Goal: Transaction & Acquisition: Purchase product/service

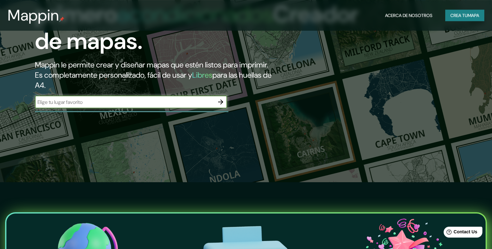
scroll to position [68, 0]
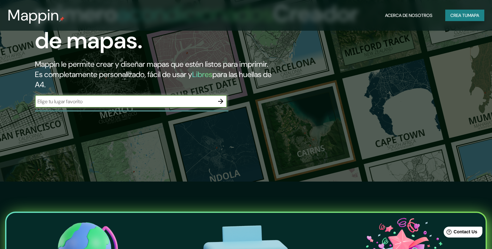
click at [101, 105] on input "text" at bounding box center [124, 101] width 179 height 7
type input "nove strateci"
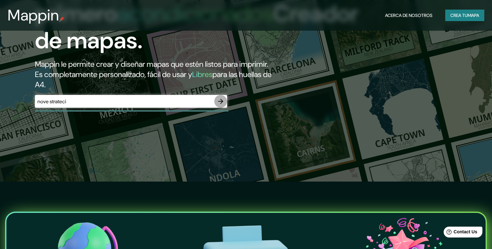
click at [220, 105] on icon "button" at bounding box center [221, 102] width 8 height 8
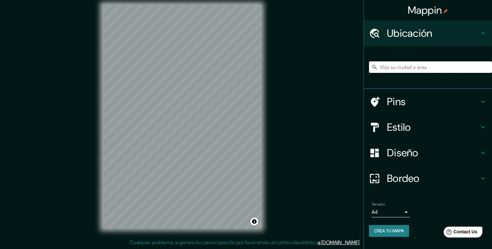
click at [433, 66] on input "Elija su ciudad o área" at bounding box center [430, 67] width 123 height 12
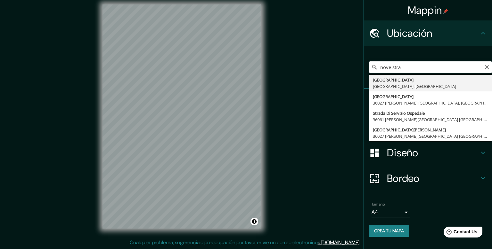
type input "[GEOGRAPHIC_DATA], [GEOGRAPHIC_DATA], [GEOGRAPHIC_DATA]"
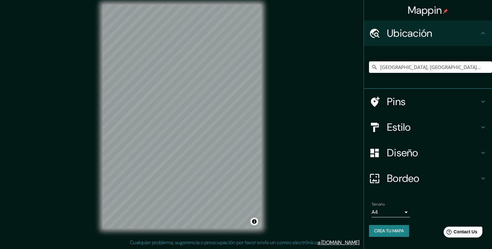
click at [433, 179] on h4 "Bordeo" at bounding box center [433, 178] width 92 height 13
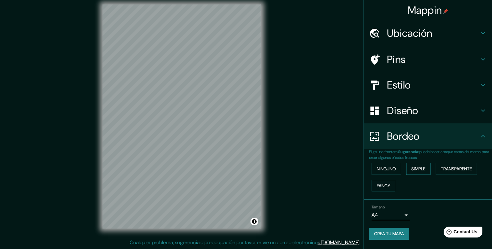
click at [416, 166] on button "Simple" at bounding box center [418, 169] width 24 height 12
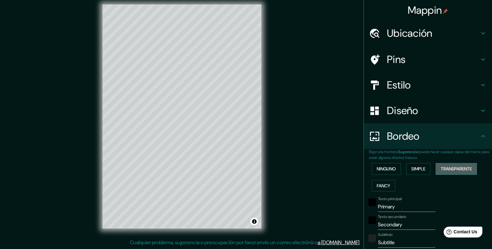
click at [466, 168] on button "Transparente" at bounding box center [455, 169] width 41 height 12
click at [386, 187] on button "Fancy" at bounding box center [383, 186] width 24 height 12
click at [453, 170] on button "Transparente" at bounding box center [455, 169] width 41 height 12
click at [407, 85] on h4 "Estilo" at bounding box center [433, 85] width 92 height 13
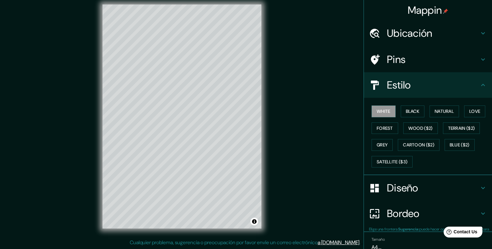
type input "238"
type input "40"
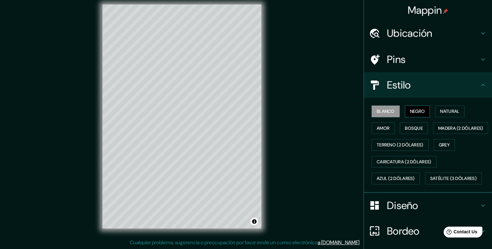
click at [420, 112] on button "Negro" at bounding box center [417, 112] width 25 height 12
click at [446, 112] on button "Natural" at bounding box center [449, 112] width 29 height 12
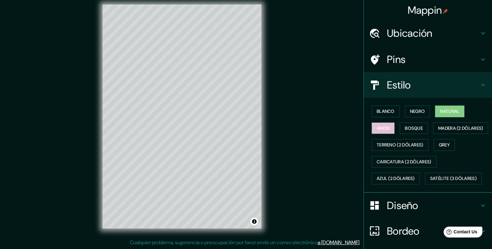
click at [382, 132] on button "Amor" at bounding box center [382, 129] width 23 height 12
click at [419, 126] on button "Bosque" at bounding box center [414, 129] width 28 height 12
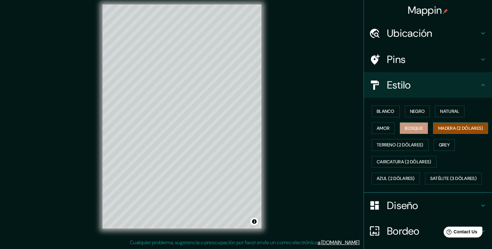
click at [433, 134] on button "Madera (2 dólares)" at bounding box center [460, 129] width 55 height 12
click at [413, 151] on button "Terreno (2 dólares)" at bounding box center [399, 145] width 57 height 12
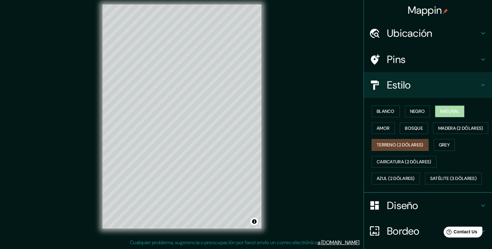
click at [442, 114] on button "Natural" at bounding box center [449, 112] width 29 height 12
click at [441, 151] on button "Grey" at bounding box center [443, 145] width 21 height 12
click at [448, 107] on button "Natural" at bounding box center [449, 112] width 29 height 12
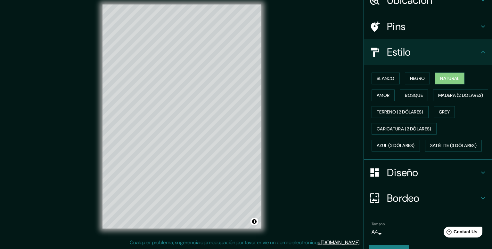
scroll to position [63, 0]
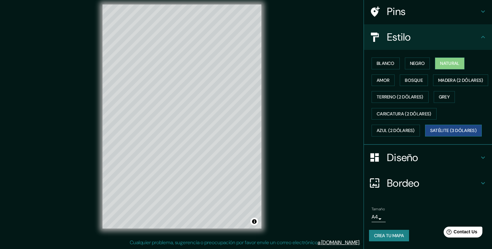
click at [441, 134] on button "Satélite (3 dólares)" at bounding box center [453, 131] width 57 height 12
click at [413, 94] on button "Terreno (2 dólares)" at bounding box center [399, 97] width 57 height 12
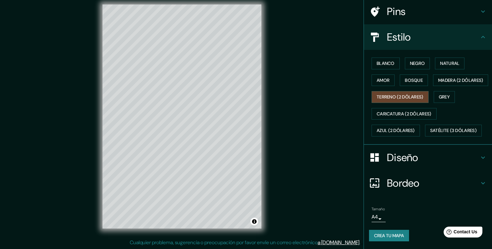
click at [440, 55] on div "Blanco Negro Natural Amor Bosque Madera (2 dólares) Terreno (2 dólares) Grey Ca…" at bounding box center [430, 97] width 123 height 84
click at [448, 58] on button "Natural" at bounding box center [449, 64] width 29 height 12
click at [427, 156] on h4 "Diseño" at bounding box center [433, 157] width 92 height 13
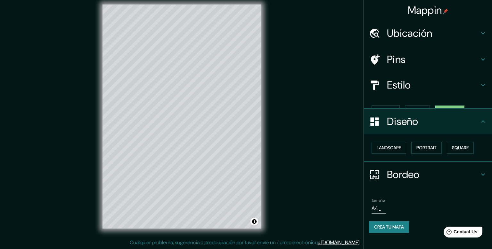
type input "238"
type input "40"
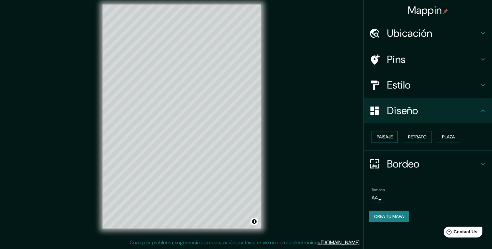
click at [390, 139] on button "Paisaje" at bounding box center [384, 137] width 26 height 12
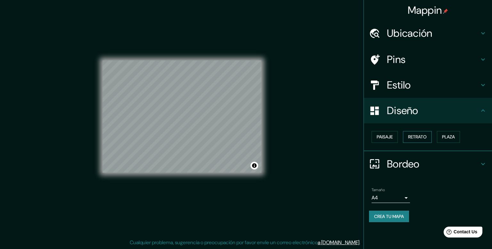
click at [413, 136] on button "Retrato" at bounding box center [417, 137] width 29 height 12
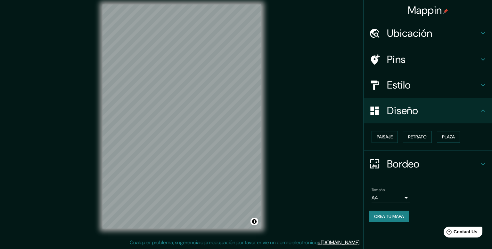
click at [444, 133] on button "Plaza" at bounding box center [448, 137] width 23 height 12
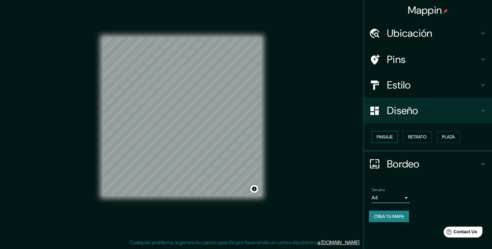
click at [382, 138] on button "Paisaje" at bounding box center [384, 137] width 26 height 12
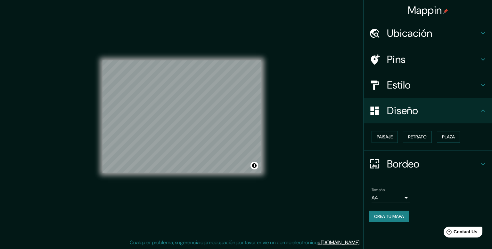
click at [449, 135] on button "Plaza" at bounding box center [448, 137] width 23 height 12
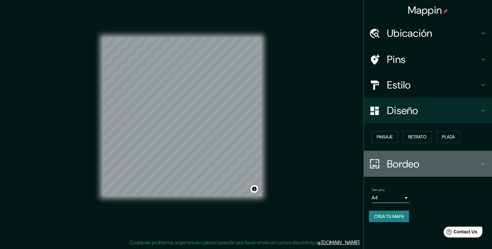
click at [423, 160] on h4 "Bordeo" at bounding box center [433, 164] width 92 height 13
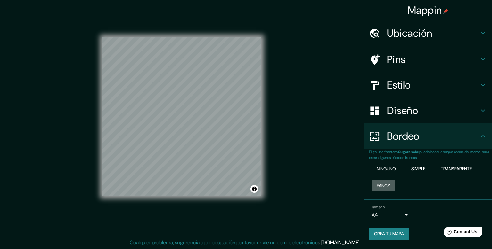
click at [384, 187] on button "Fancy" at bounding box center [383, 186] width 24 height 12
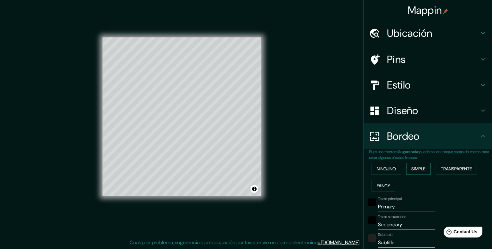
click at [421, 172] on button "Simple" at bounding box center [418, 169] width 24 height 12
click at [396, 168] on button "Ninguno" at bounding box center [385, 169] width 29 height 12
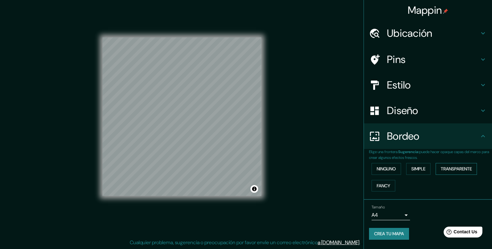
click at [443, 166] on button "Transparente" at bounding box center [455, 169] width 41 height 12
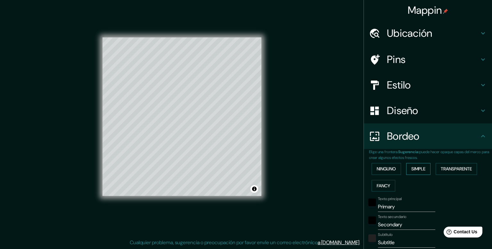
scroll to position [68, 0]
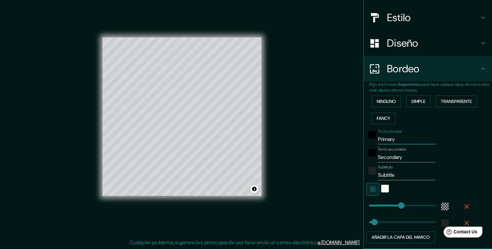
click at [387, 140] on input "Primary" at bounding box center [406, 139] width 57 height 10
type input "238"
type input "40"
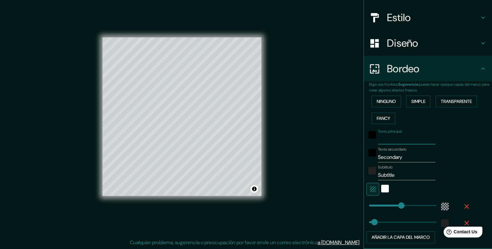
click at [396, 157] on input "Secondary" at bounding box center [406, 157] width 57 height 10
type input "238"
type input "40"
click at [393, 176] on input "Subtitle" at bounding box center [406, 175] width 57 height 10
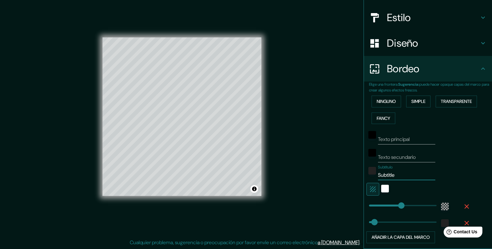
click at [393, 176] on input "Subtitle" at bounding box center [406, 175] width 57 height 10
type input "238"
type input "40"
click at [431, 170] on input "Subtítulo" at bounding box center [406, 175] width 57 height 10
click at [435, 177] on input "Subtítulo" at bounding box center [406, 175] width 57 height 10
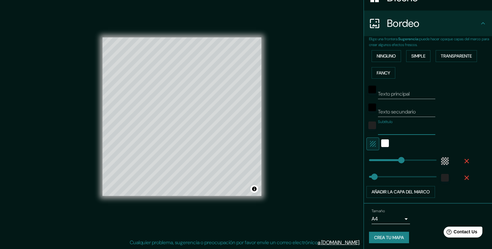
scroll to position [114, 0]
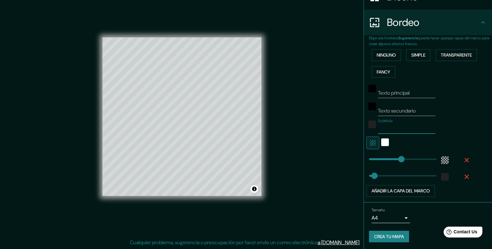
type input "238"
type input "358"
type input "40"
type input "254"
drag, startPoint x: 417, startPoint y: 159, endPoint x: 403, endPoint y: 156, distance: 14.0
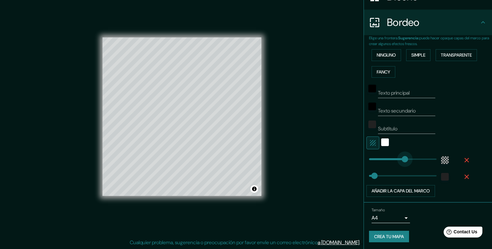
type input "40"
type input "367"
drag, startPoint x: 403, startPoint y: 156, endPoint x: 419, endPoint y: 154, distance: 15.4
type input "40"
type input "421"
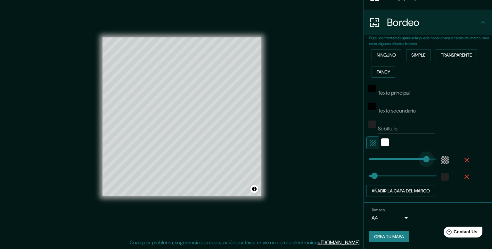
type input "40"
click at [420, 55] on button "Simple" at bounding box center [418, 55] width 24 height 12
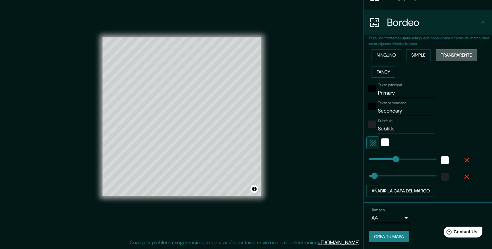
click at [439, 55] on button "Transparente" at bounding box center [455, 55] width 41 height 12
click at [394, 51] on button "Ninguno" at bounding box center [385, 55] width 29 height 12
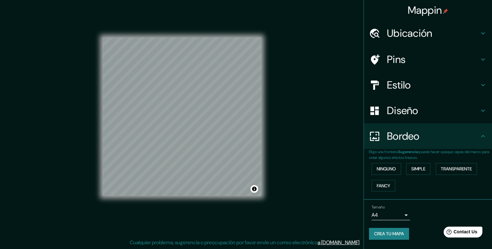
scroll to position [0, 0]
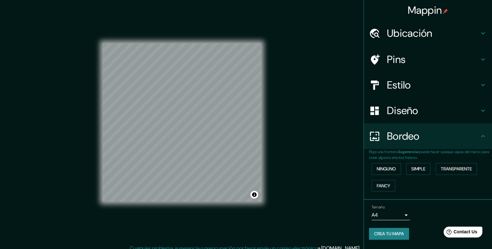
click at [407, 85] on h4 "Estilo" at bounding box center [433, 85] width 92 height 13
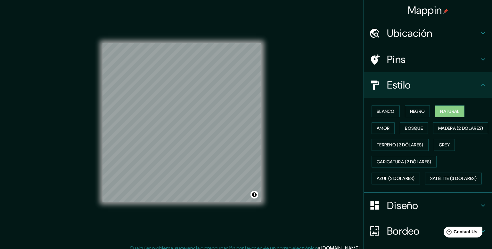
scroll to position [63, 0]
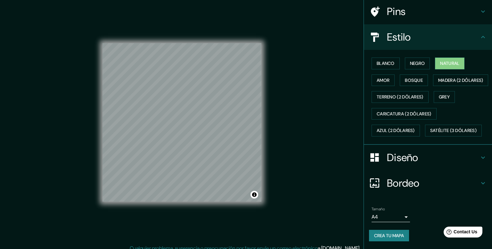
click at [419, 163] on h4 "Diseño" at bounding box center [433, 157] width 92 height 13
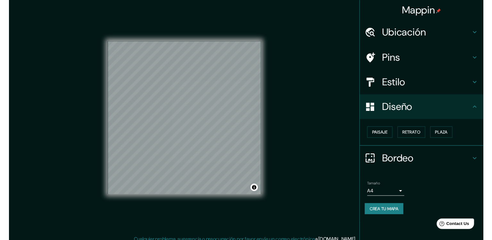
scroll to position [6, 0]
